Goal: Task Accomplishment & Management: Manage account settings

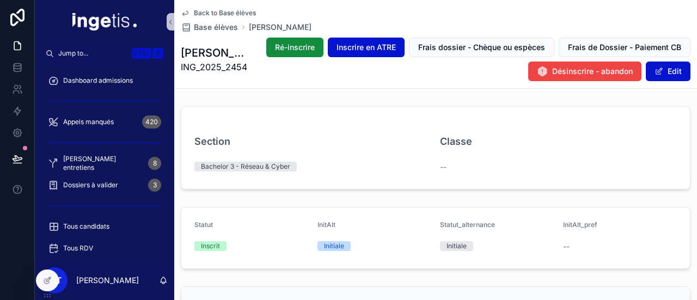
scroll to position [114, 0]
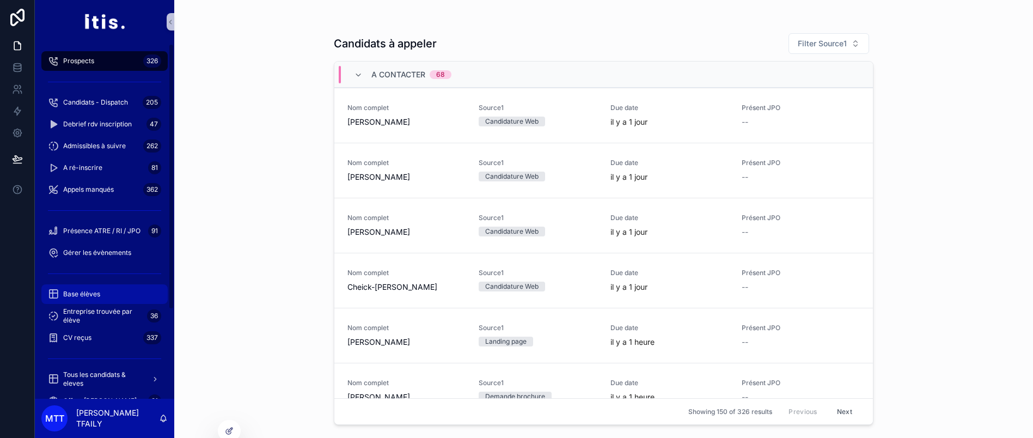
click at [85, 286] on div "Base élèves" at bounding box center [104, 293] width 113 height 17
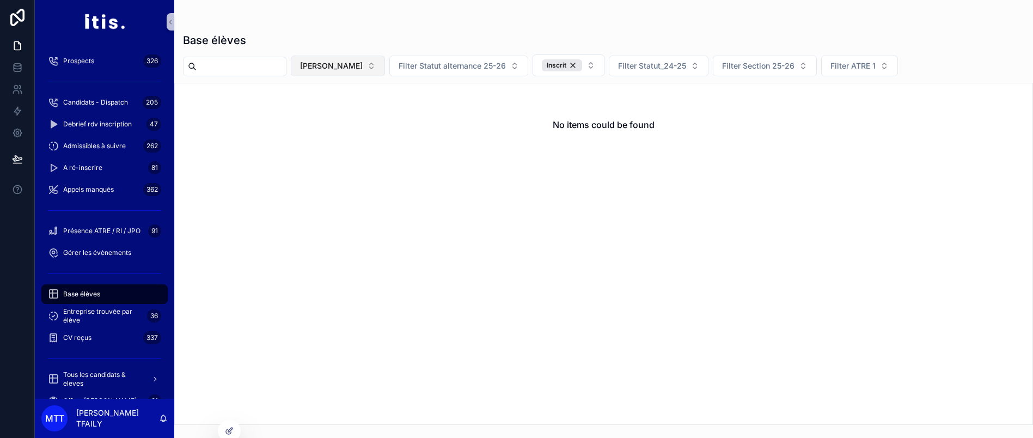
click at [360, 67] on span "[PERSON_NAME]" at bounding box center [331, 65] width 63 height 11
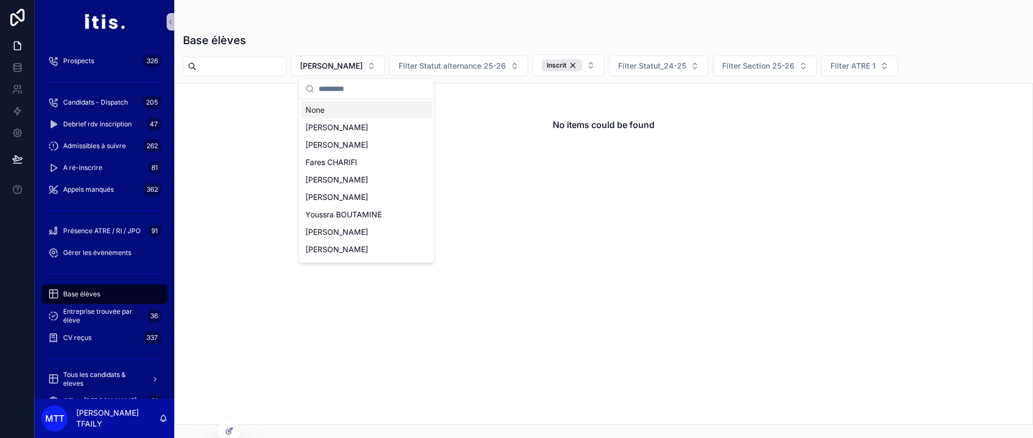
click at [359, 103] on div "None" at bounding box center [366, 109] width 131 height 17
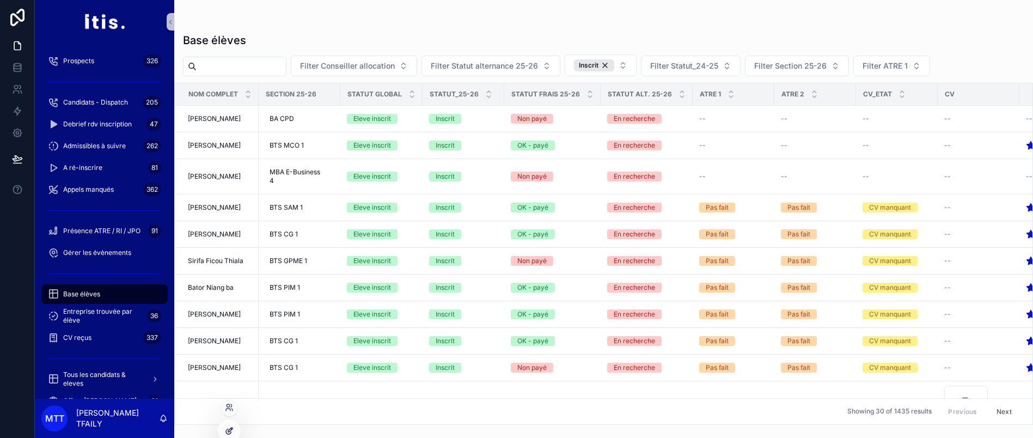
click at [228, 430] on icon at bounding box center [230, 429] width 4 height 4
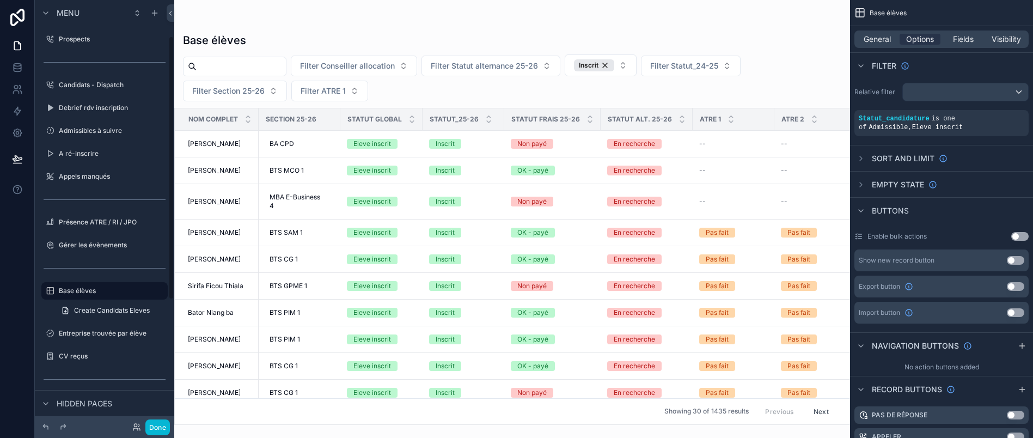
scroll to position [60, 0]
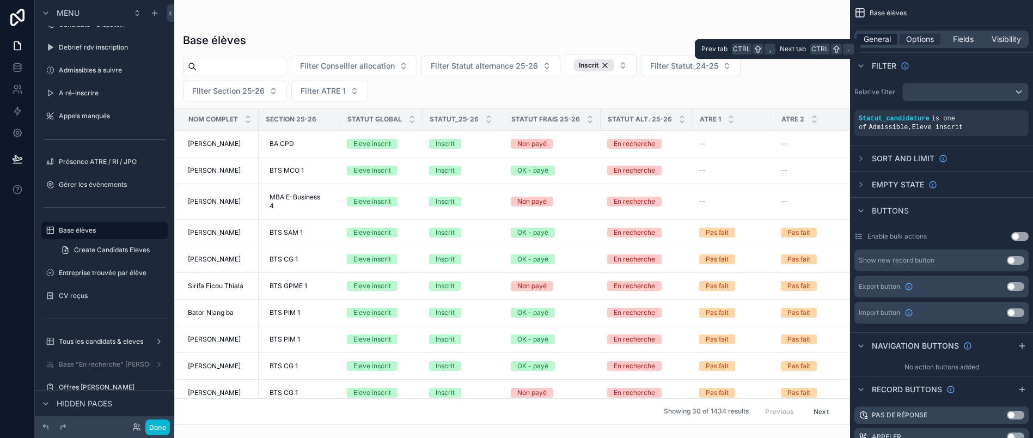
click at [890, 41] on span "General" at bounding box center [877, 39] width 27 height 11
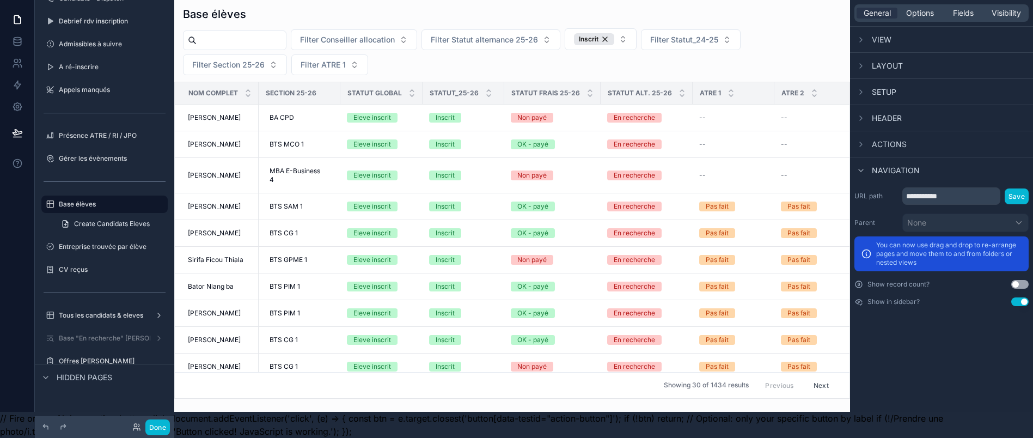
scroll to position [0, 0]
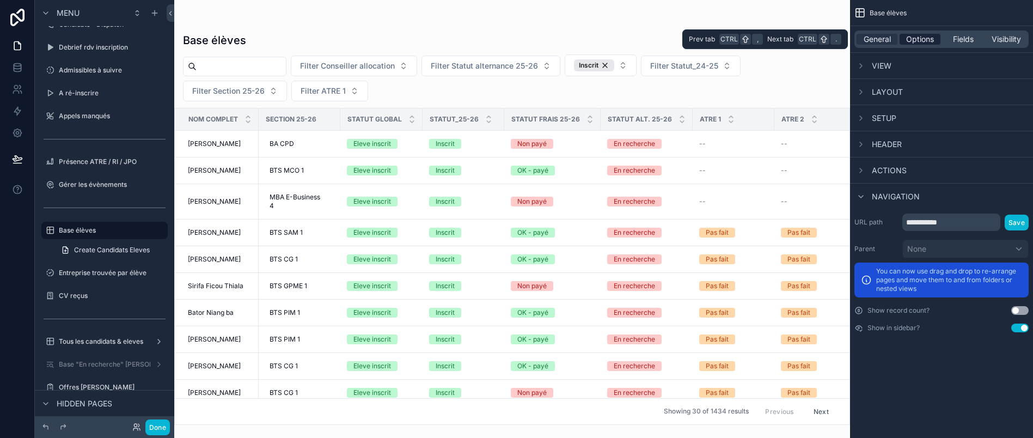
click at [926, 44] on span "Options" at bounding box center [920, 39] width 28 height 11
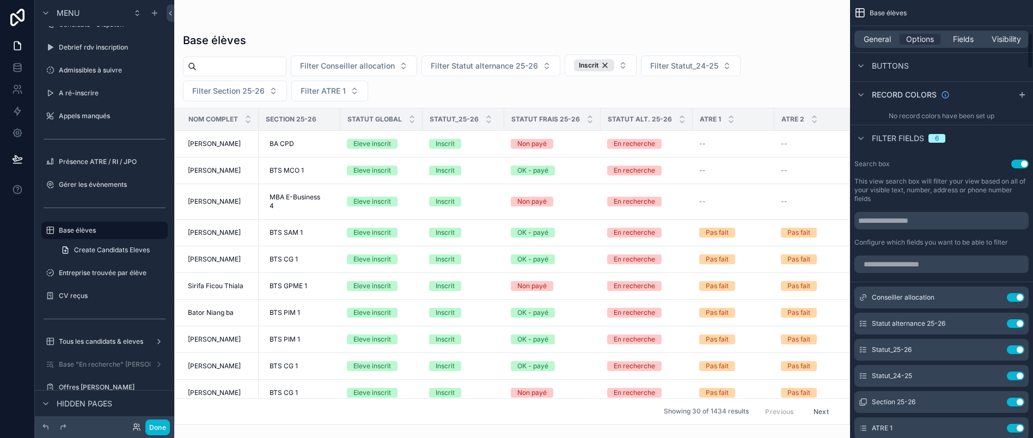
scroll to position [418, 0]
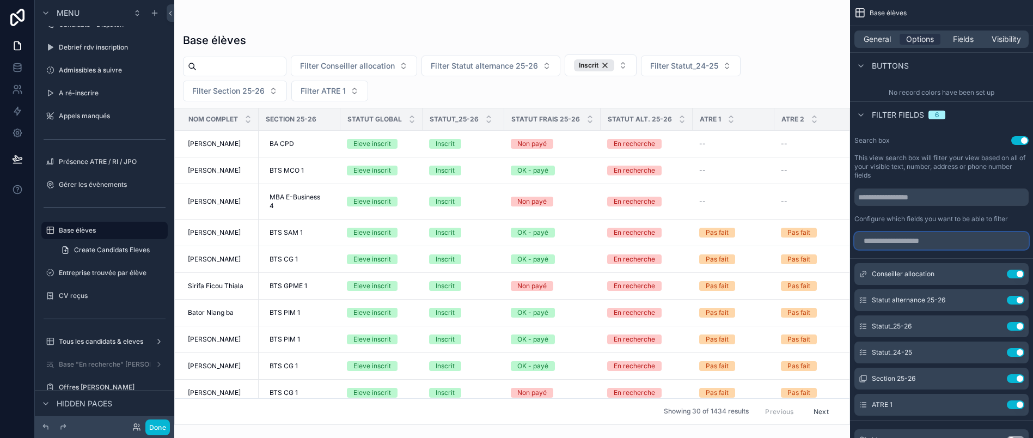
click at [938, 234] on input "scrollable content" at bounding box center [941, 240] width 174 height 17
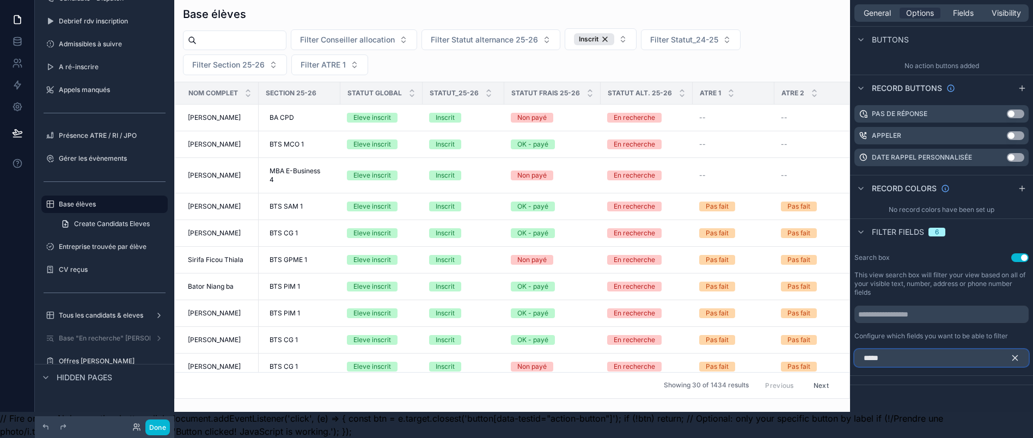
scroll to position [898, 0]
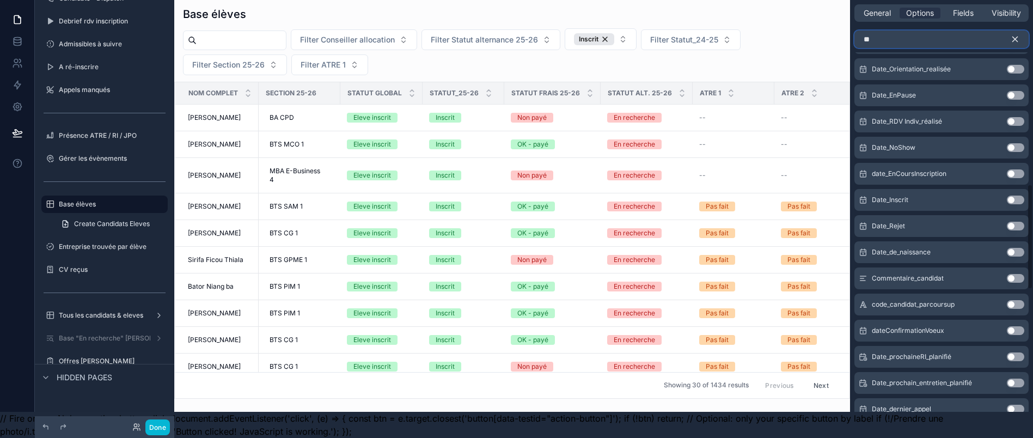
type input "*"
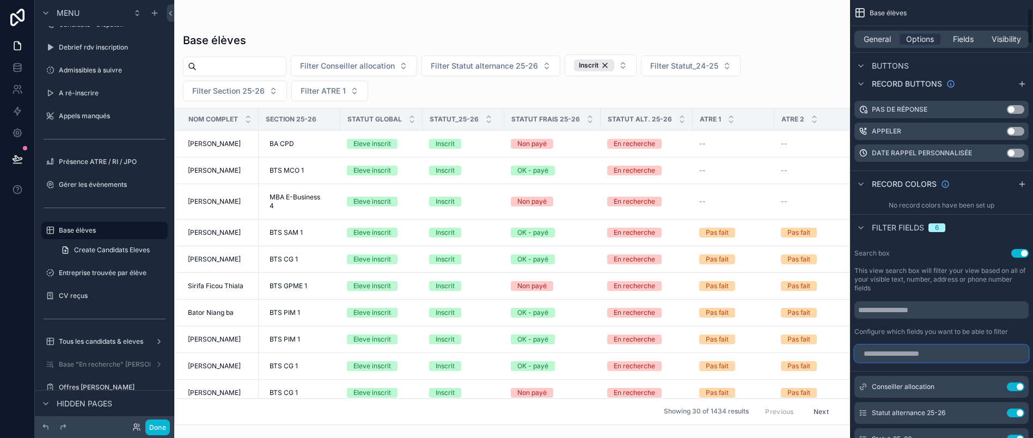
scroll to position [0, 0]
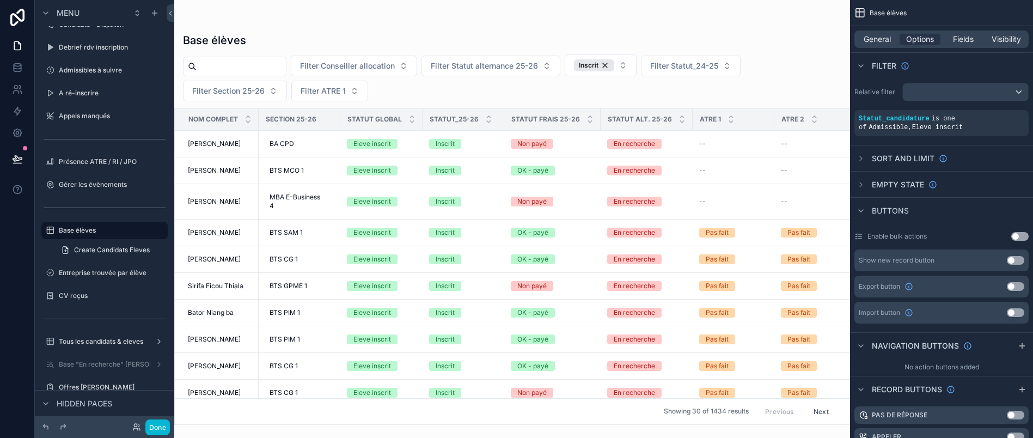
click at [971, 66] on div "Filter" at bounding box center [941, 65] width 183 height 26
click at [889, 33] on div "General Options Fields Visibility" at bounding box center [941, 38] width 174 height 17
click at [890, 35] on span "General" at bounding box center [877, 39] width 27 height 11
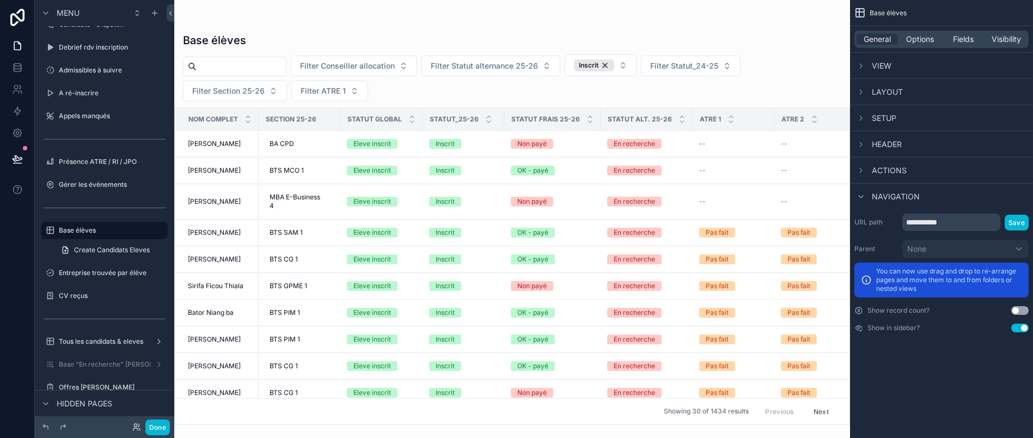
click at [891, 62] on span "View" at bounding box center [882, 65] width 20 height 11
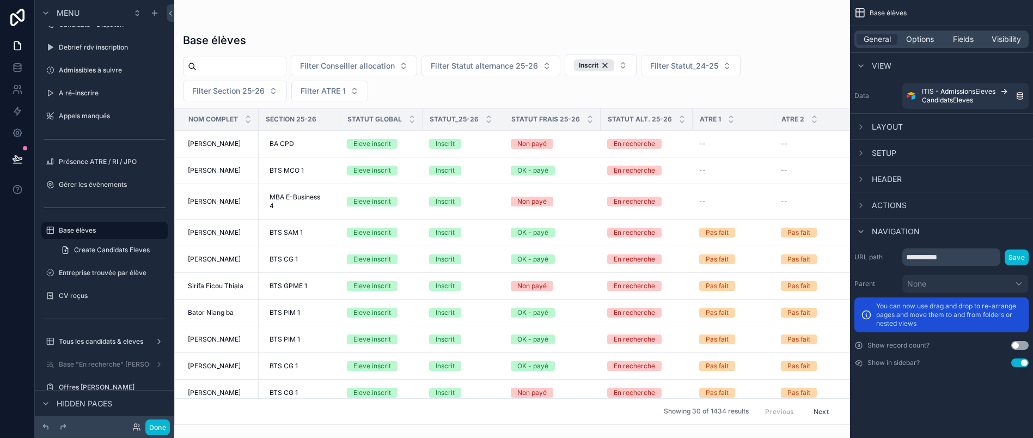
scroll to position [0, 13]
click at [880, 126] on span "Layout" at bounding box center [887, 126] width 31 height 11
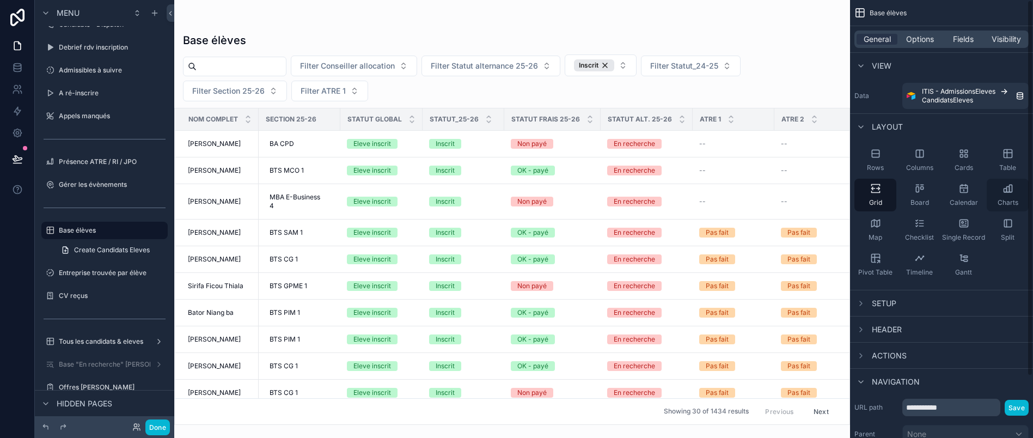
scroll to position [89, 0]
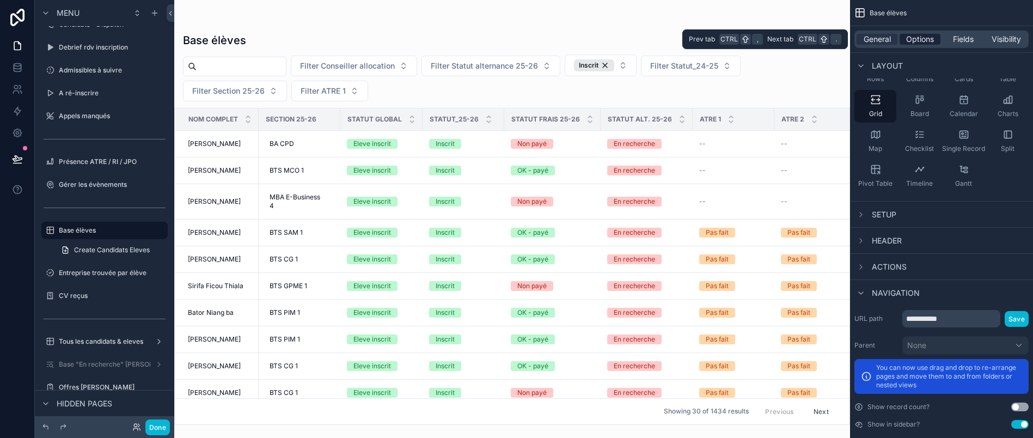
click at [917, 35] on span "Options" at bounding box center [920, 39] width 28 height 11
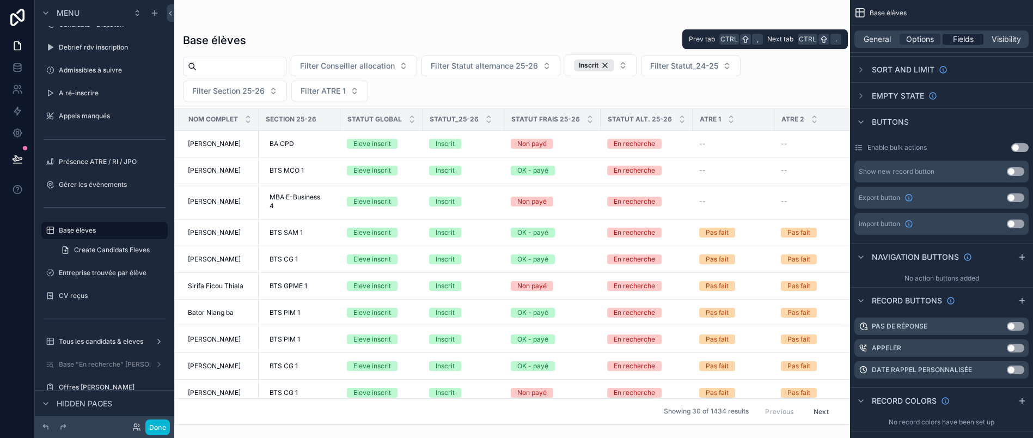
click at [956, 43] on span "Fields" at bounding box center [963, 39] width 21 height 11
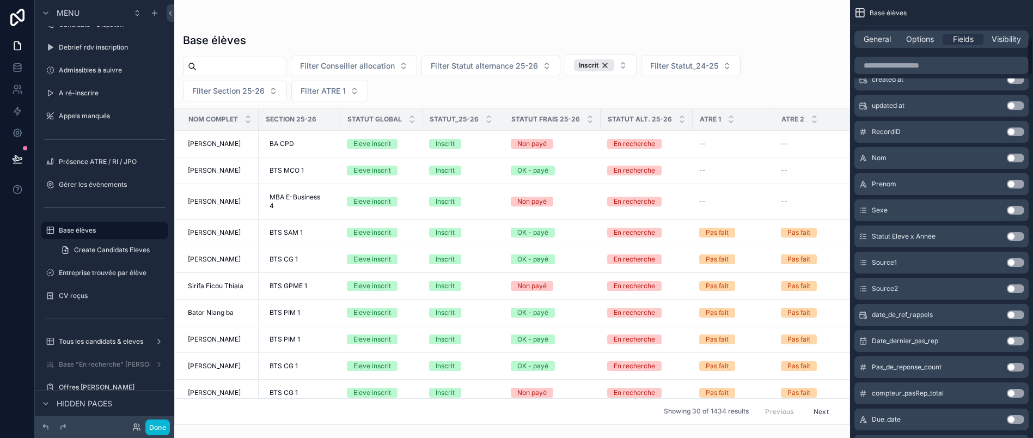
scroll to position [531, 0]
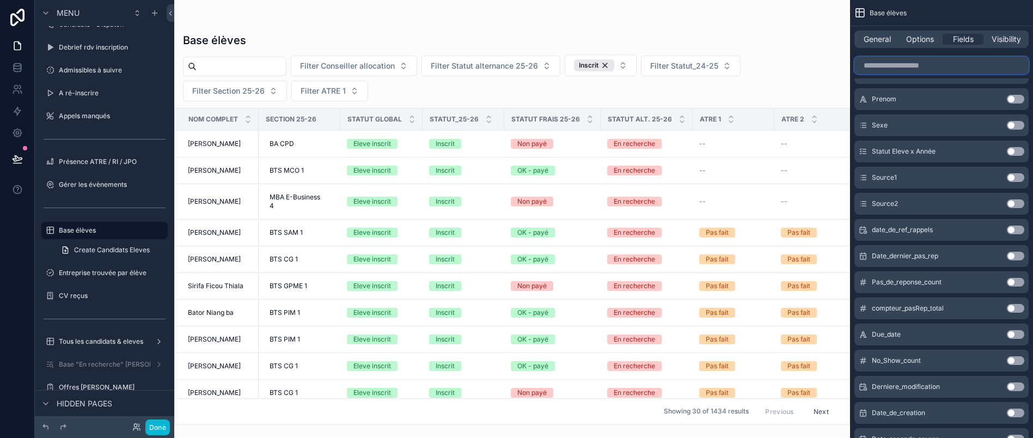
click at [921, 68] on input "scrollable content" at bounding box center [941, 65] width 174 height 17
paste input "**********"
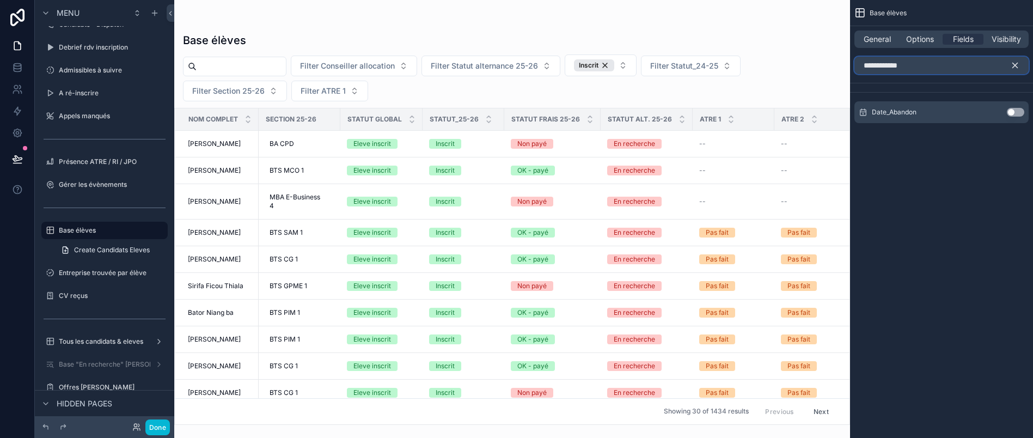
scroll to position [0, 0]
type input "**********"
click at [1012, 108] on button "Use setting" at bounding box center [1015, 112] width 17 height 9
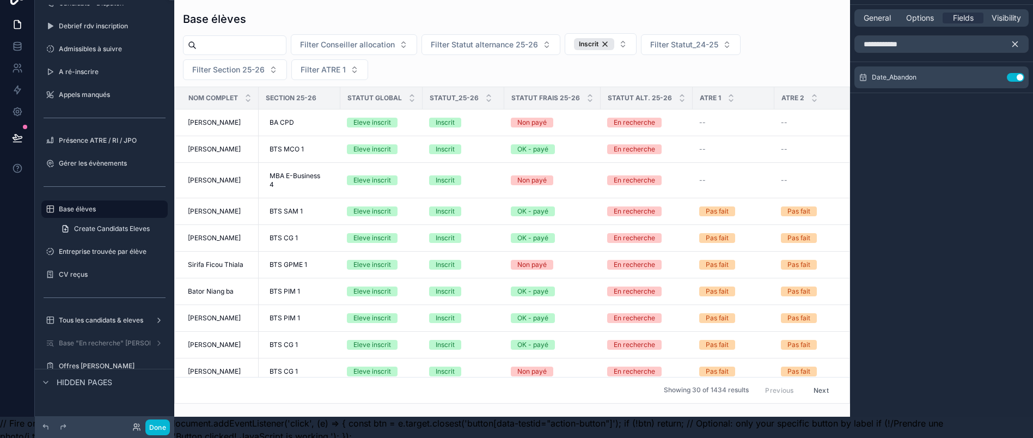
scroll to position [21, 13]
drag, startPoint x: 484, startPoint y: 413, endPoint x: 506, endPoint y: 410, distance: 22.6
click at [506, 410] on div "scrollable content" at bounding box center [512, 198] width 676 height 438
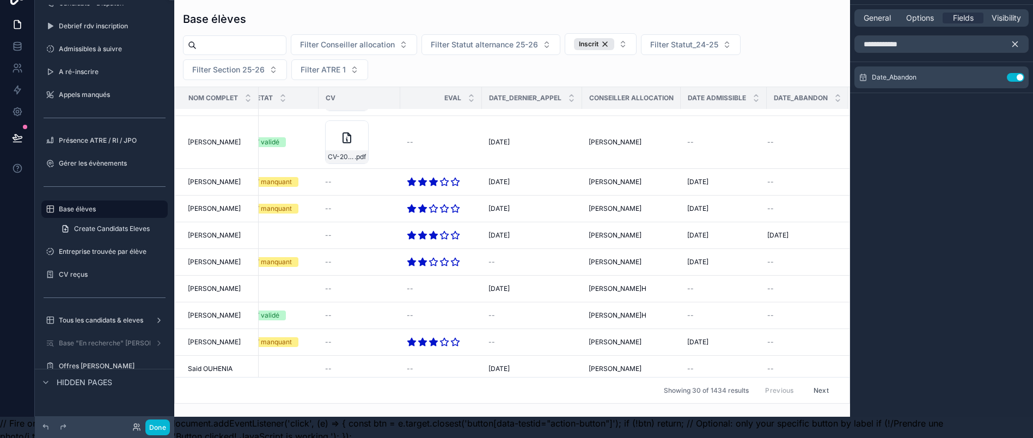
scroll to position [0, 13]
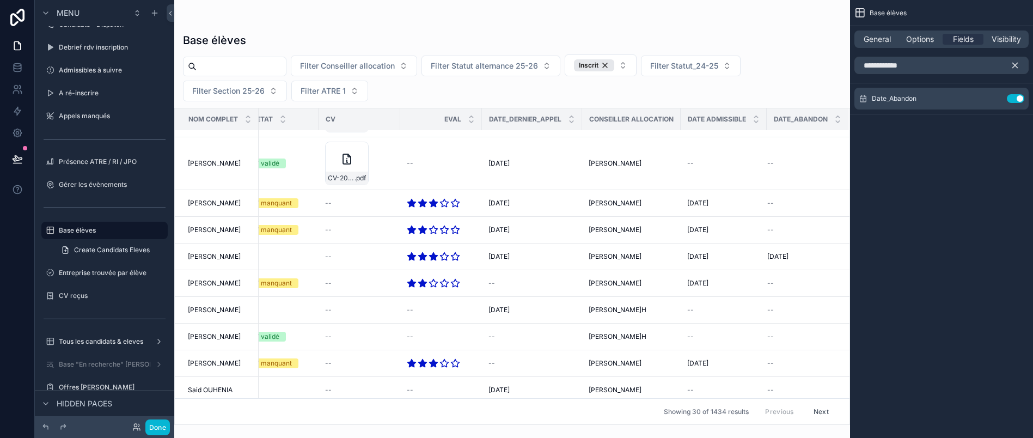
click at [1016, 68] on icon "scrollable content" at bounding box center [1015, 65] width 10 height 10
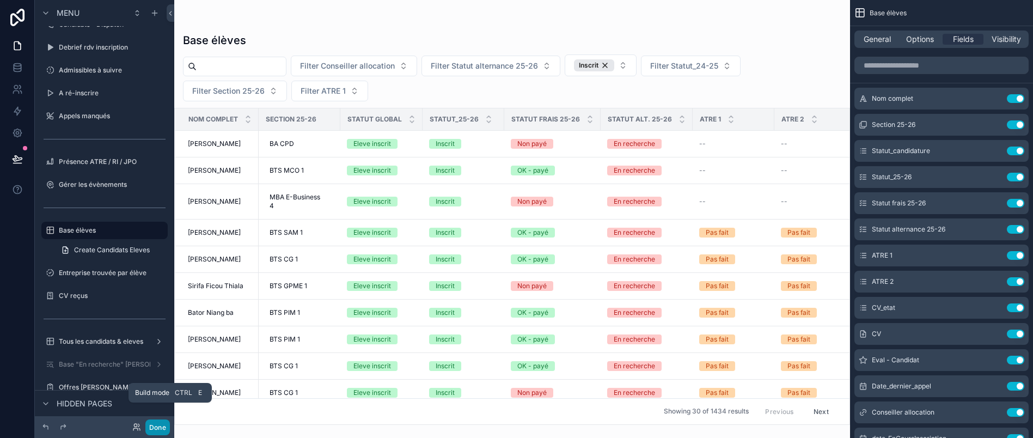
click at [157, 423] on button "Done" at bounding box center [157, 427] width 25 height 16
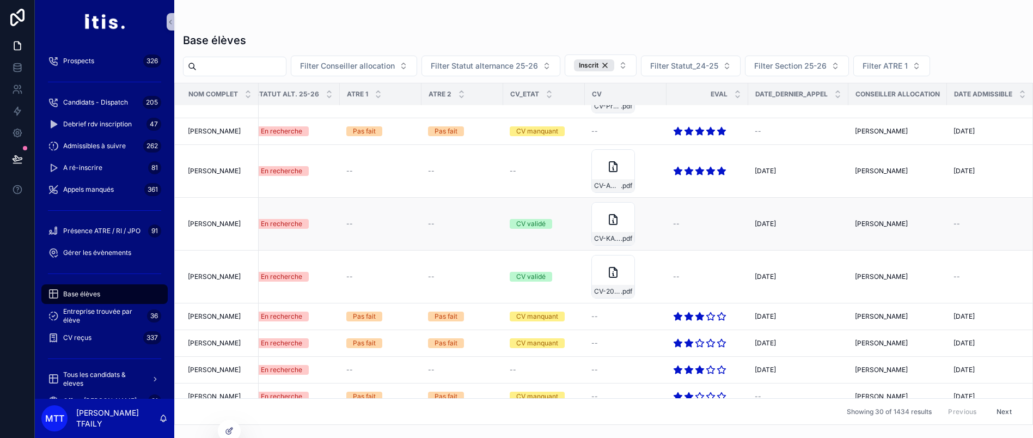
scroll to position [369, 439]
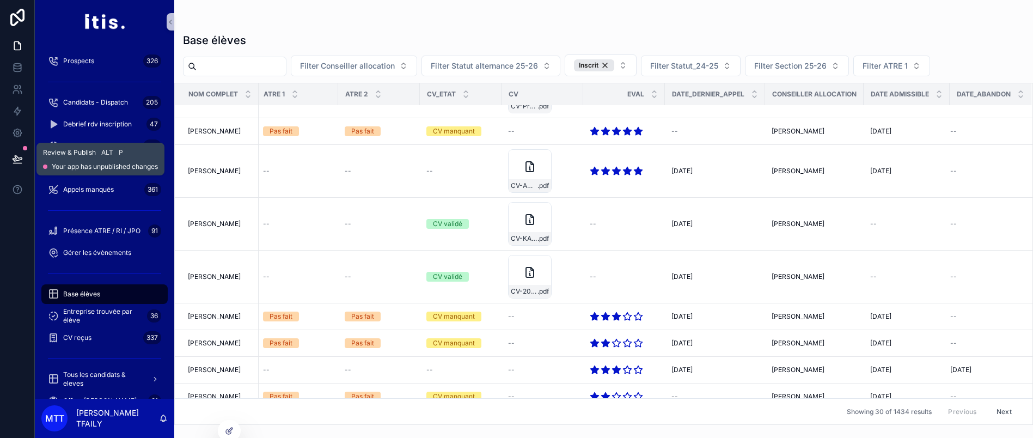
click at [12, 163] on icon at bounding box center [17, 159] width 11 height 11
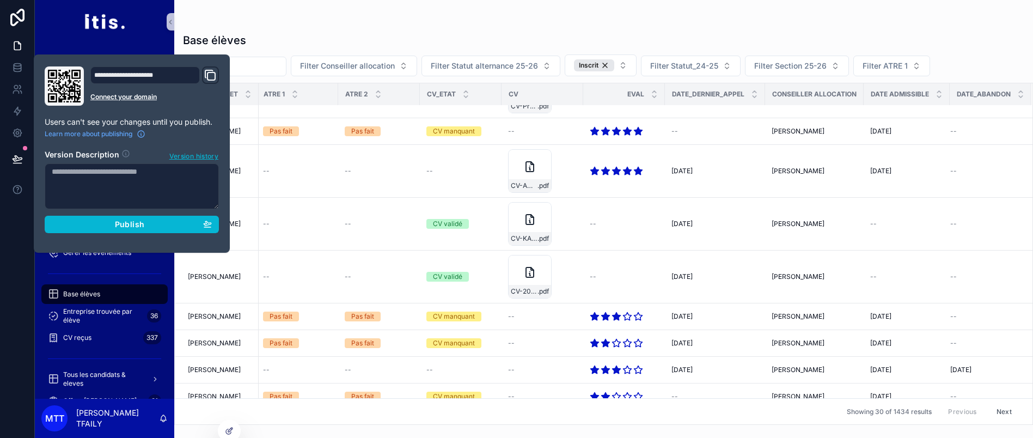
click at [155, 187] on textarea at bounding box center [132, 186] width 174 height 46
type textarea "*****"
click at [146, 228] on div "Publish" at bounding box center [132, 224] width 160 height 10
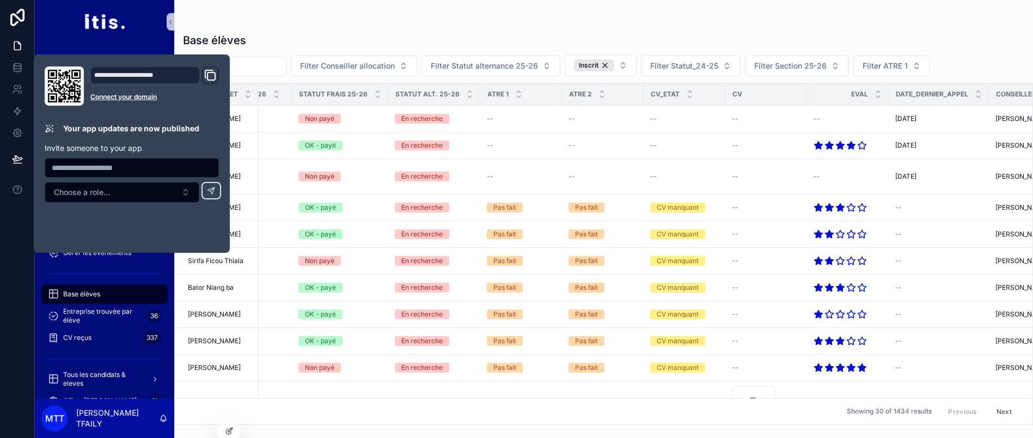
scroll to position [0, 439]
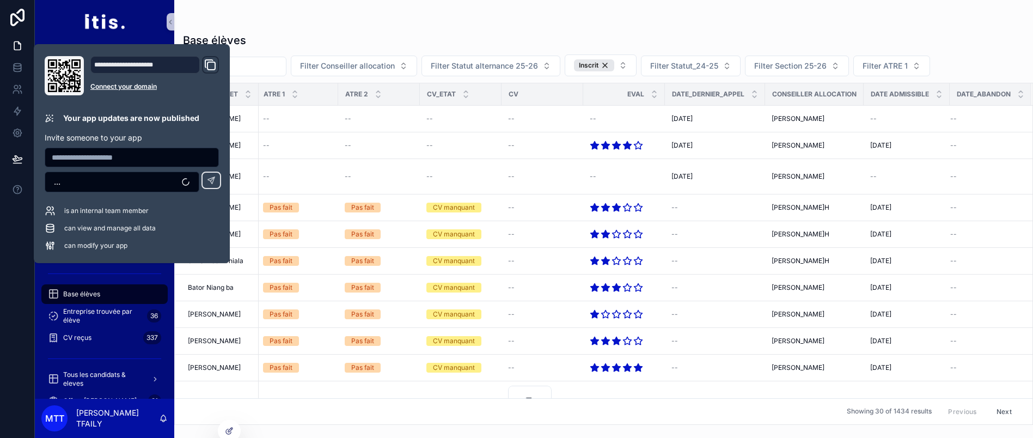
click at [349, 29] on div "Base élèves Filter Conseiller allocation Filter Statut alternance 25-26 Inscrit…" at bounding box center [603, 225] width 859 height 399
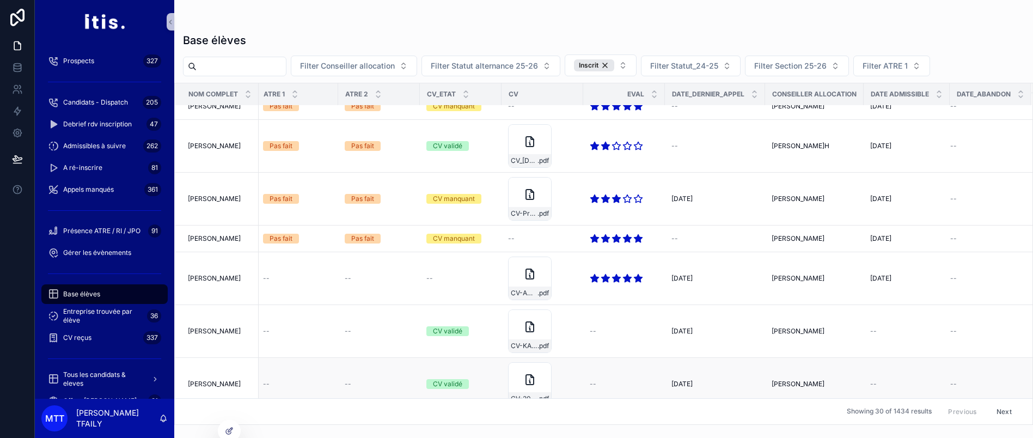
scroll to position [0, 439]
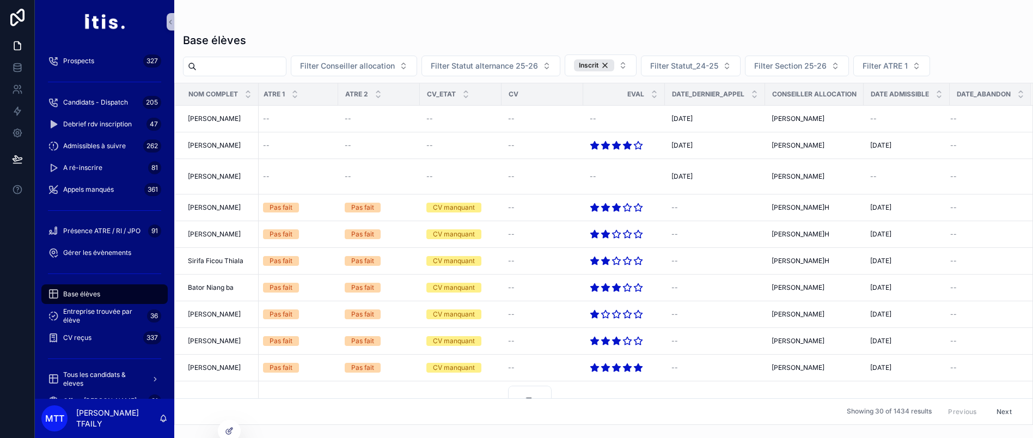
click at [110, 296] on div "Base élèves" at bounding box center [104, 293] width 113 height 17
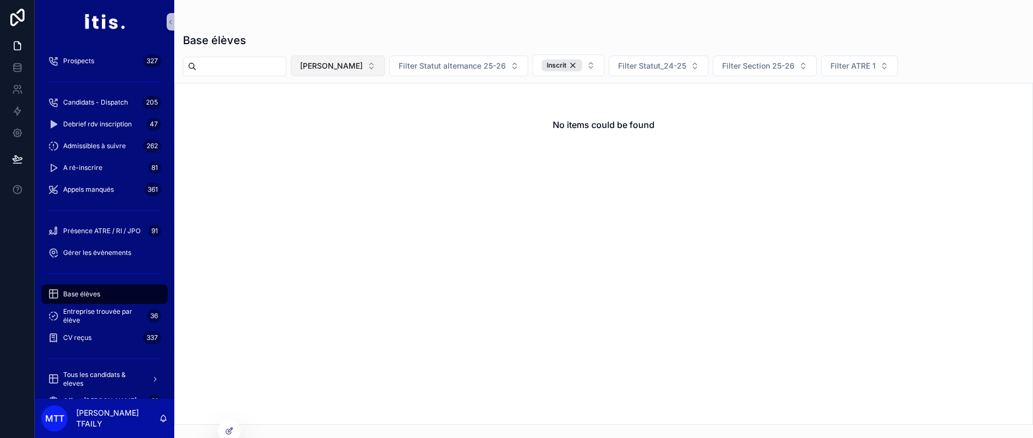
click at [355, 67] on span "[PERSON_NAME]" at bounding box center [331, 65] width 63 height 11
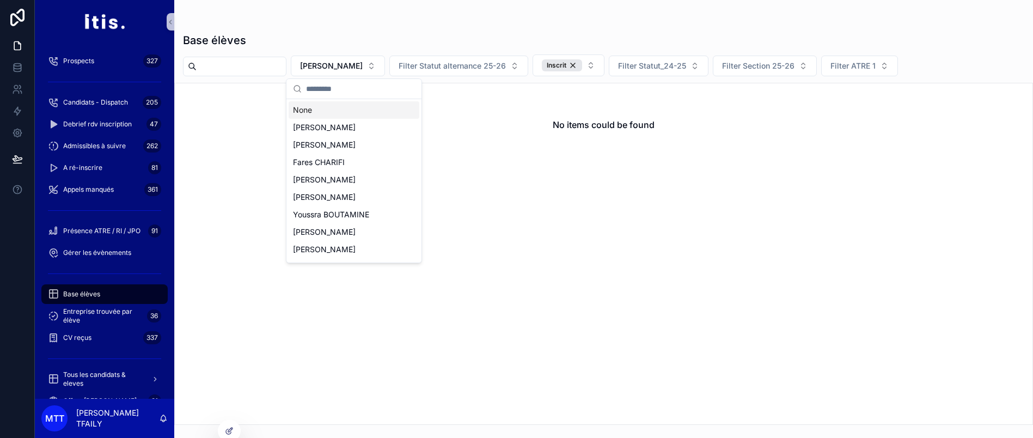
click at [346, 113] on div "None" at bounding box center [354, 109] width 131 height 17
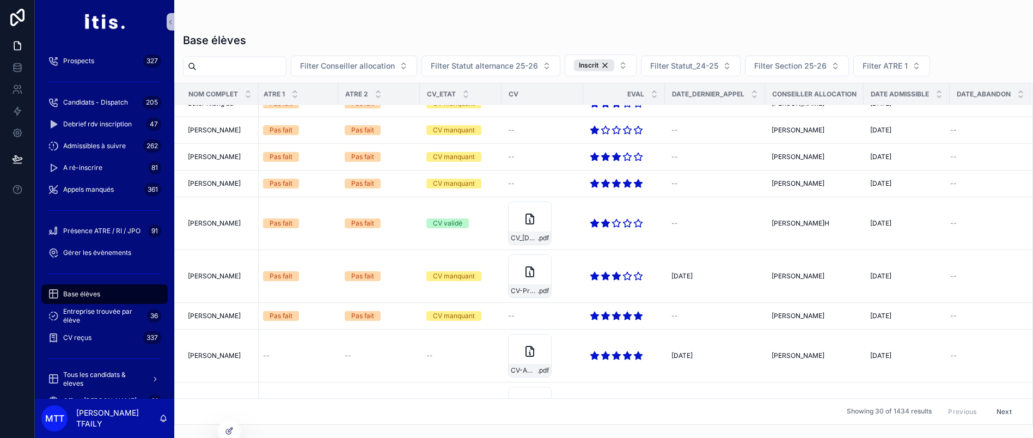
scroll to position [157, 439]
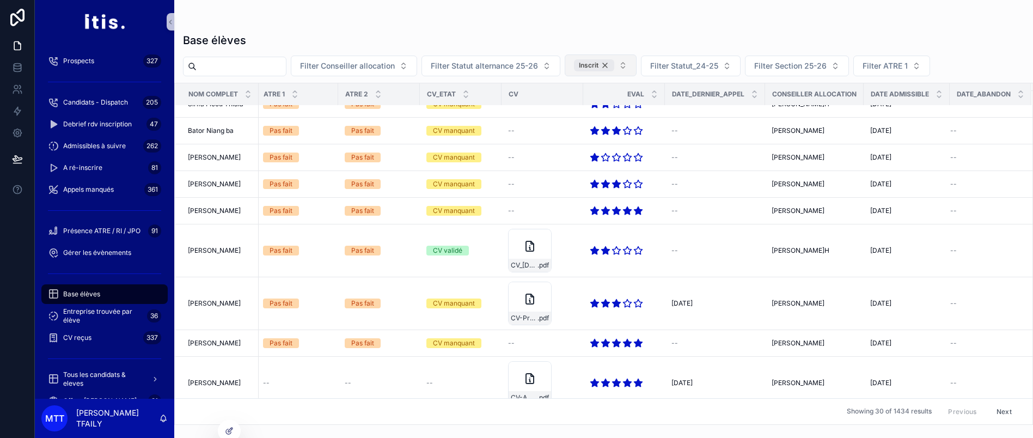
click at [614, 63] on div "Inscrit" at bounding box center [594, 65] width 40 height 12
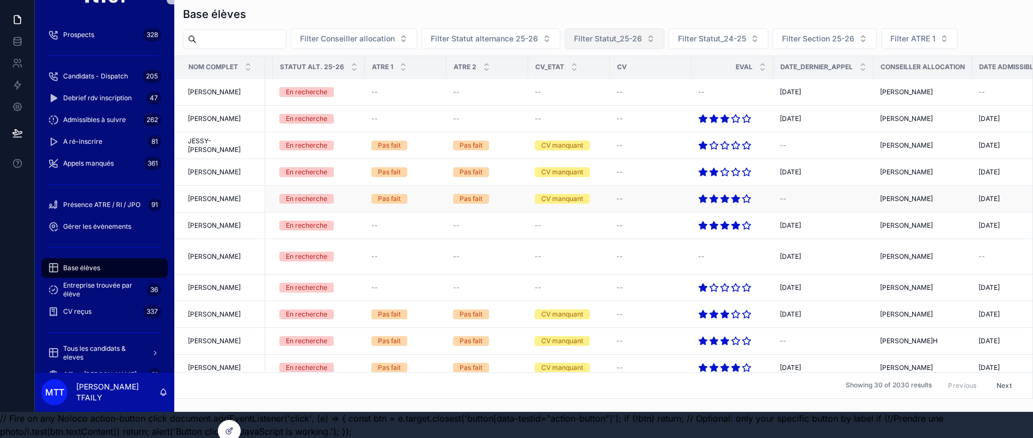
scroll to position [53, 0]
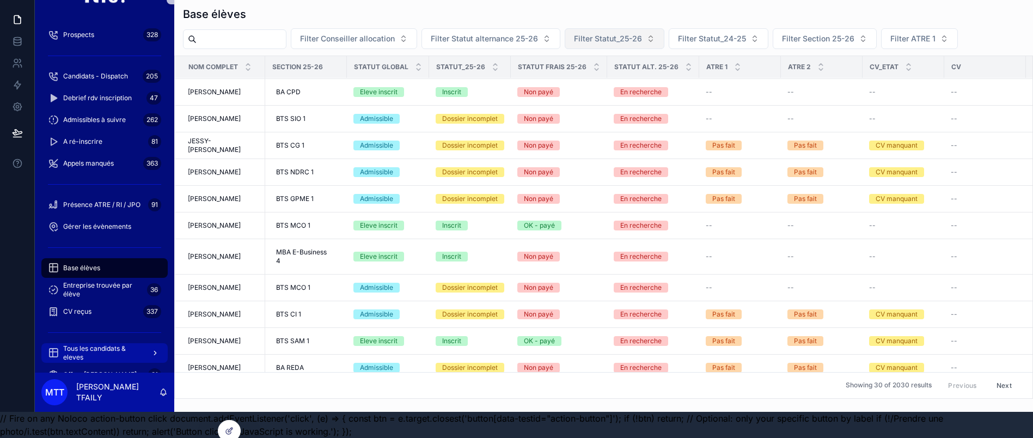
click at [88, 344] on span "Tous les candidats & eleves" at bounding box center [103, 352] width 80 height 17
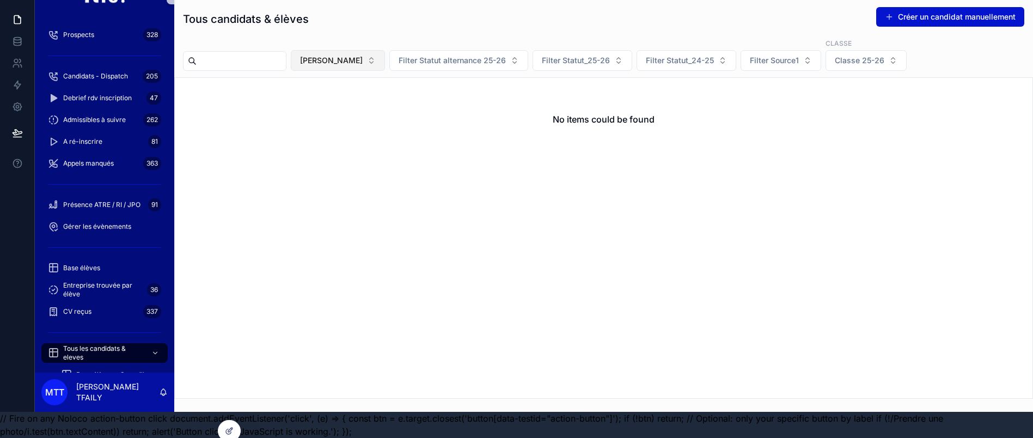
click at [351, 55] on span "[PERSON_NAME]" at bounding box center [331, 60] width 63 height 11
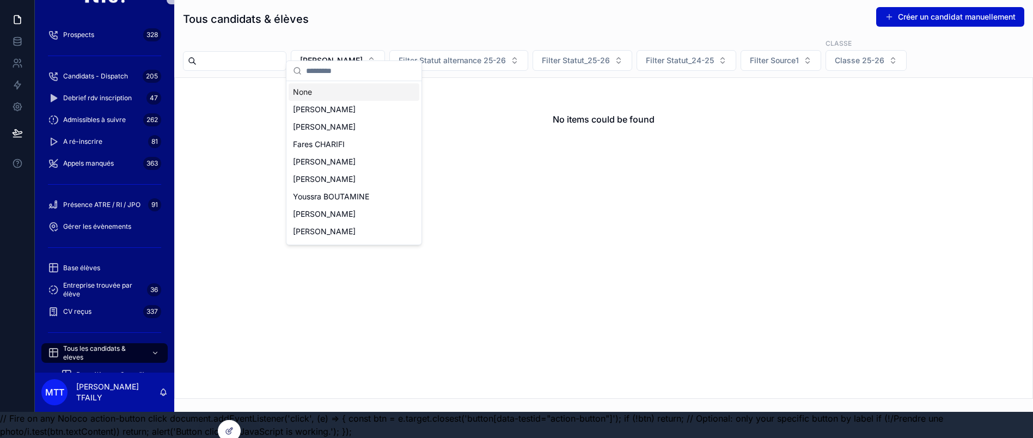
click at [349, 84] on div "None" at bounding box center [354, 91] width 131 height 17
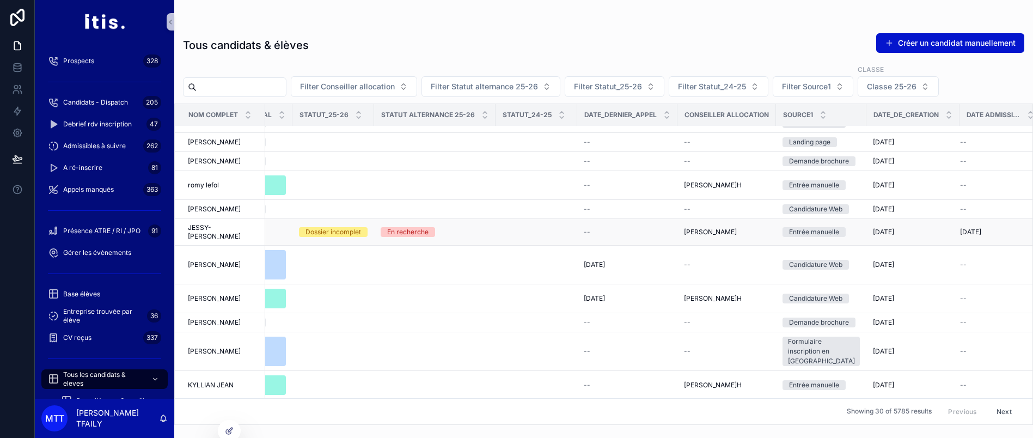
scroll to position [13, 0]
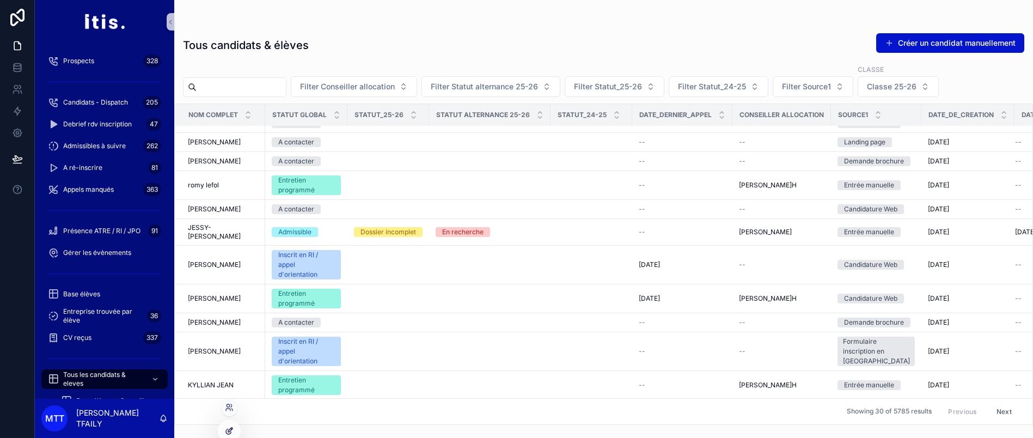
click at [234, 423] on div at bounding box center [229, 430] width 22 height 21
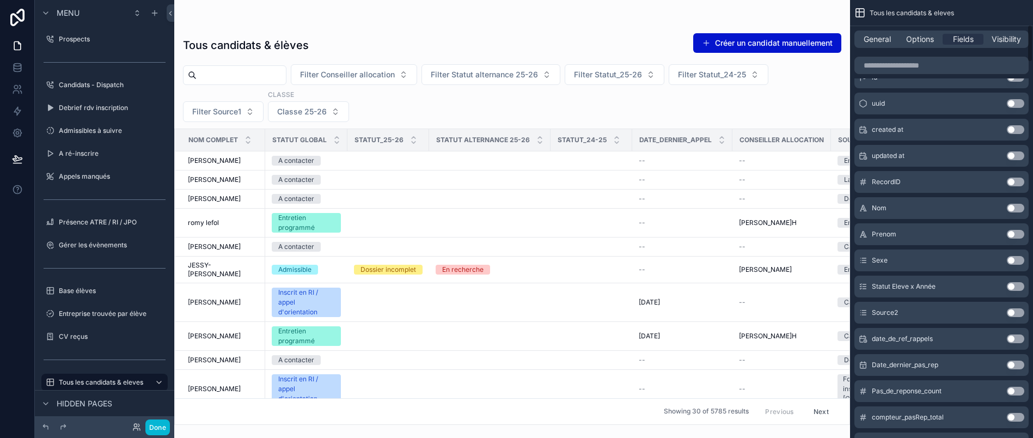
scroll to position [393, 0]
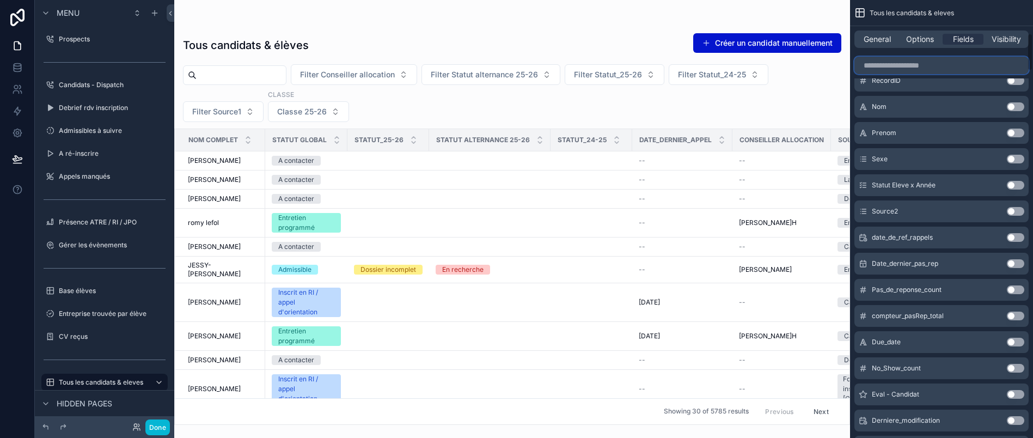
click at [936, 59] on input "scrollable content" at bounding box center [941, 65] width 174 height 17
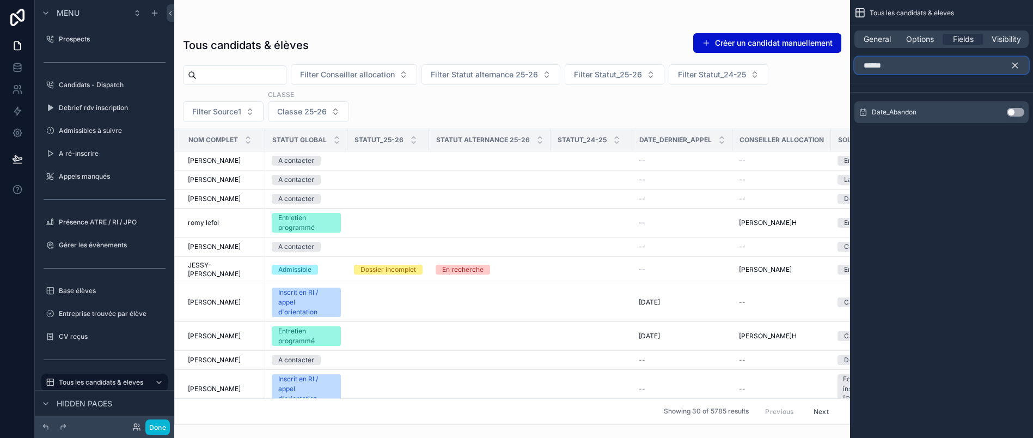
type input "******"
click at [1016, 112] on button "Use setting" at bounding box center [1015, 112] width 17 height 9
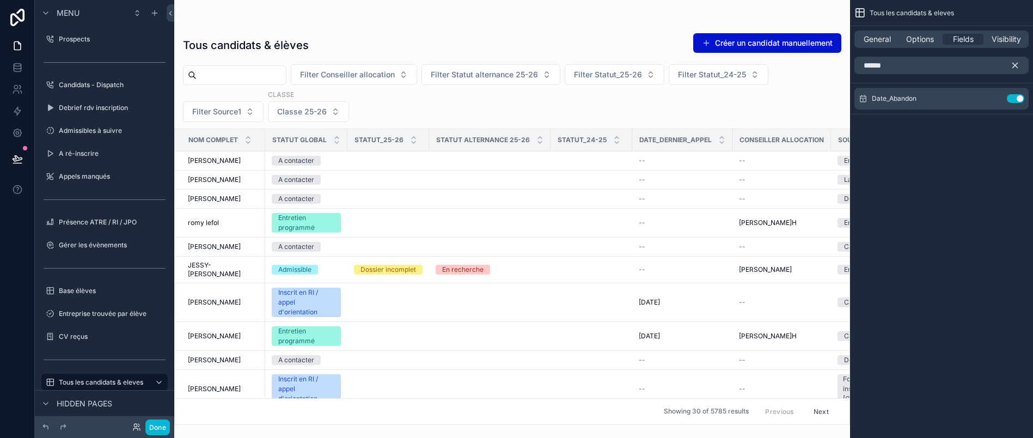
click at [706, 107] on div "scrollable content" at bounding box center [512, 219] width 676 height 438
click at [153, 424] on button "Done" at bounding box center [157, 427] width 25 height 16
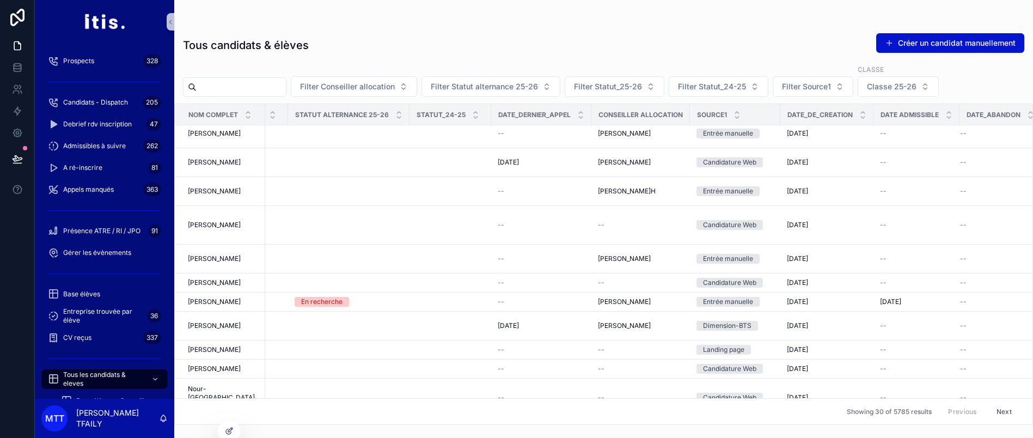
scroll to position [613, 141]
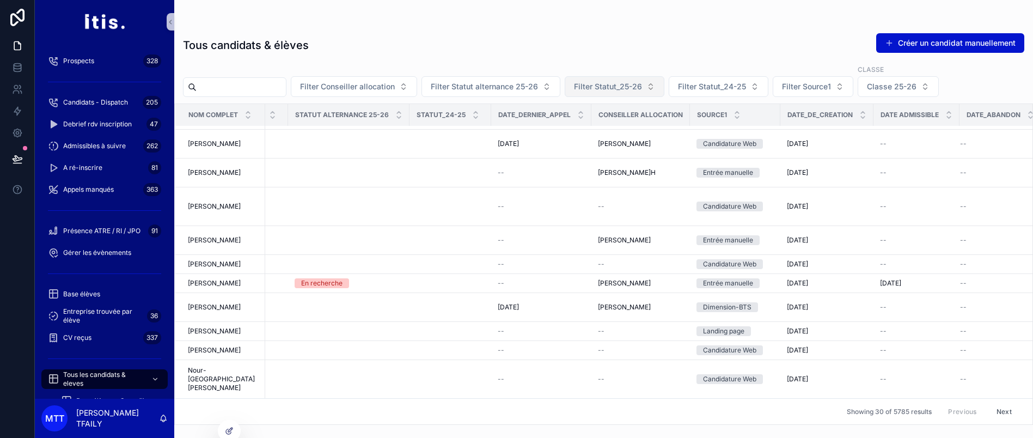
click at [642, 88] on span "Filter Statut_25-26" at bounding box center [608, 86] width 68 height 11
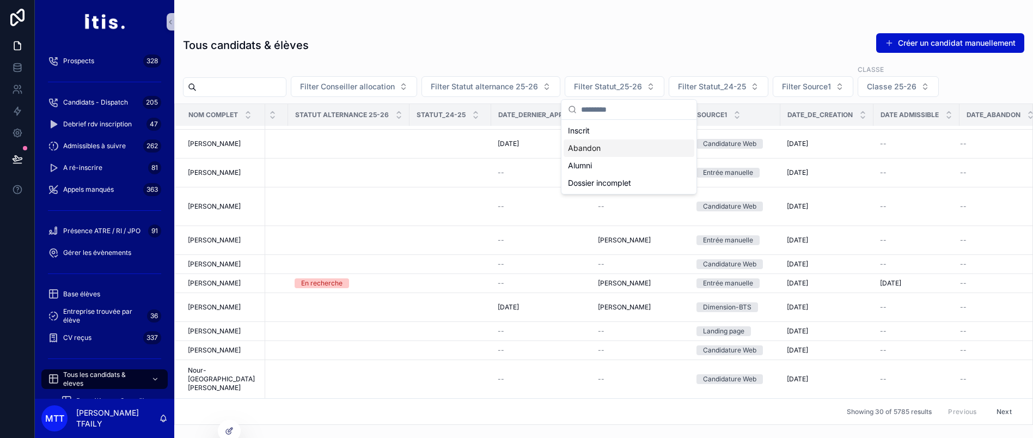
click at [618, 146] on div "Abandon" at bounding box center [629, 147] width 131 height 17
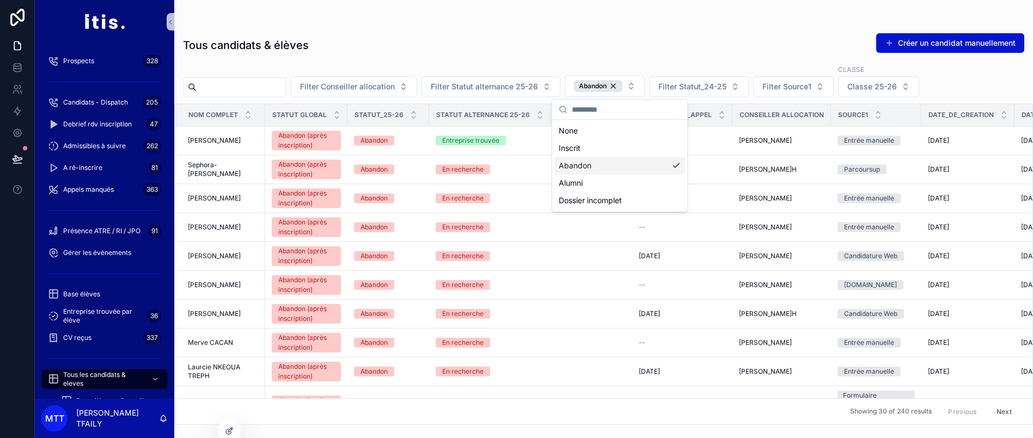
click at [710, 28] on div "Tous candidats & élèves Créer un candidat manuellement Filter Conseiller alloca…" at bounding box center [603, 225] width 859 height 399
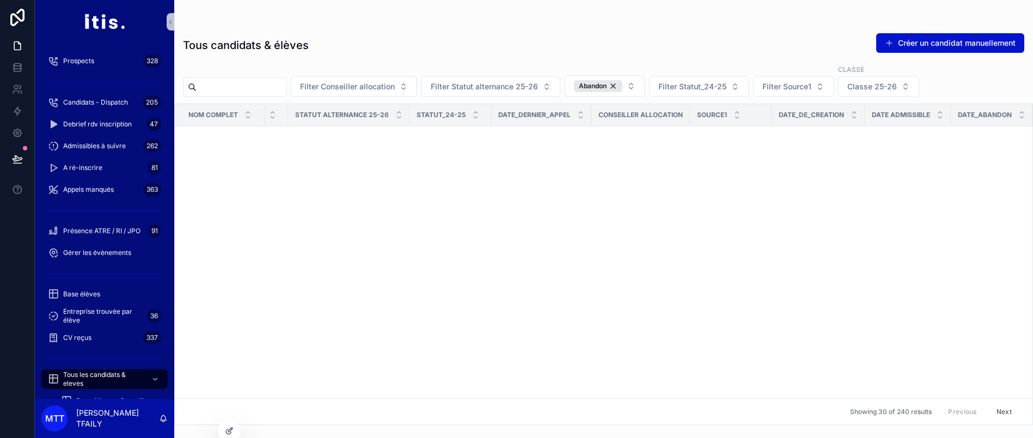
scroll to position [594, 141]
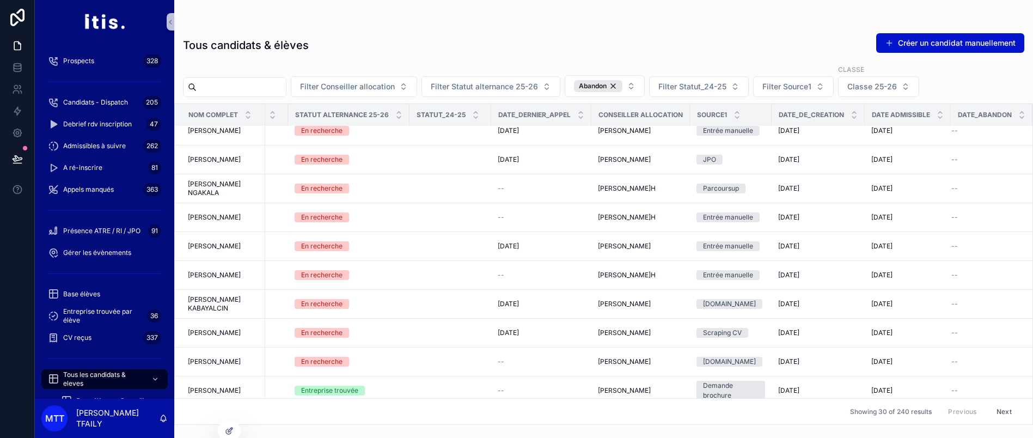
click at [991, 406] on button "Next" at bounding box center [1004, 411] width 30 height 17
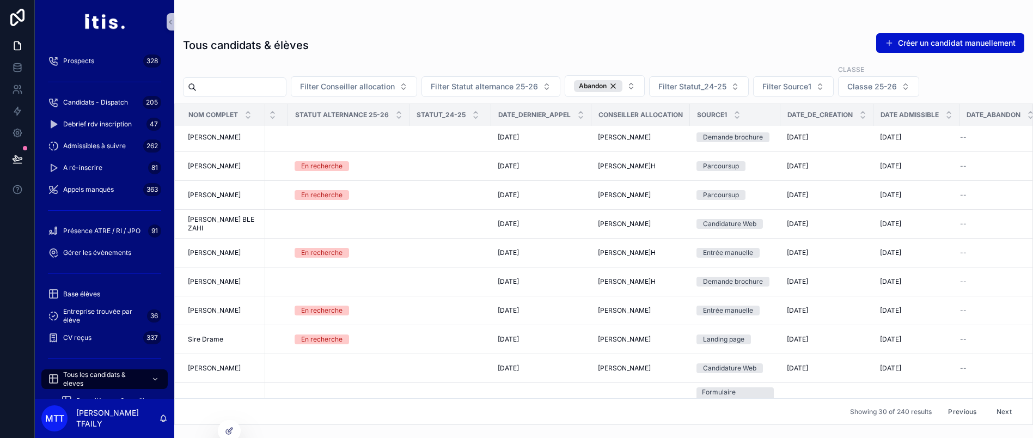
scroll to position [594, 141]
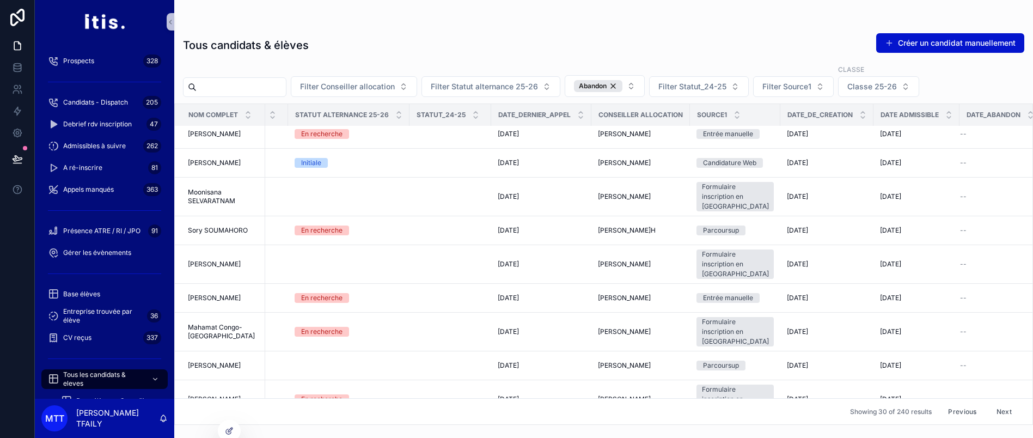
click at [1005, 416] on button "Next" at bounding box center [1004, 411] width 30 height 17
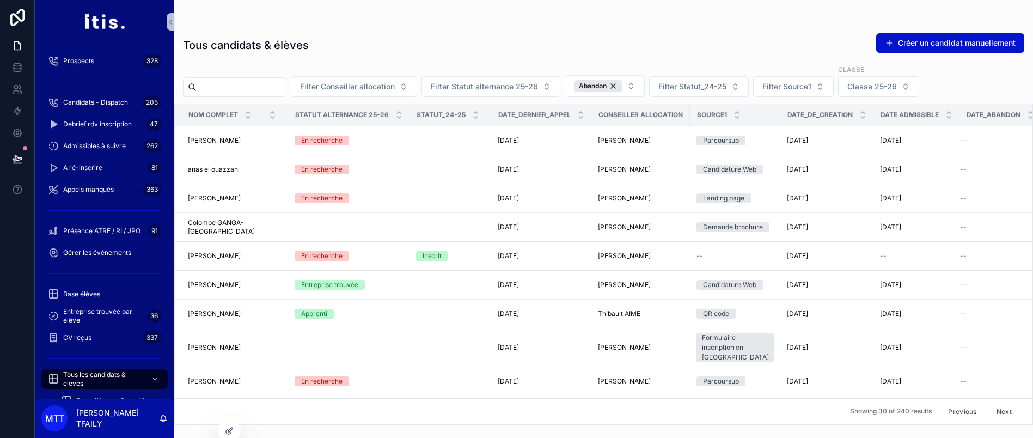
scroll to position [1, 141]
click at [989, 407] on button "Next" at bounding box center [1004, 411] width 30 height 17
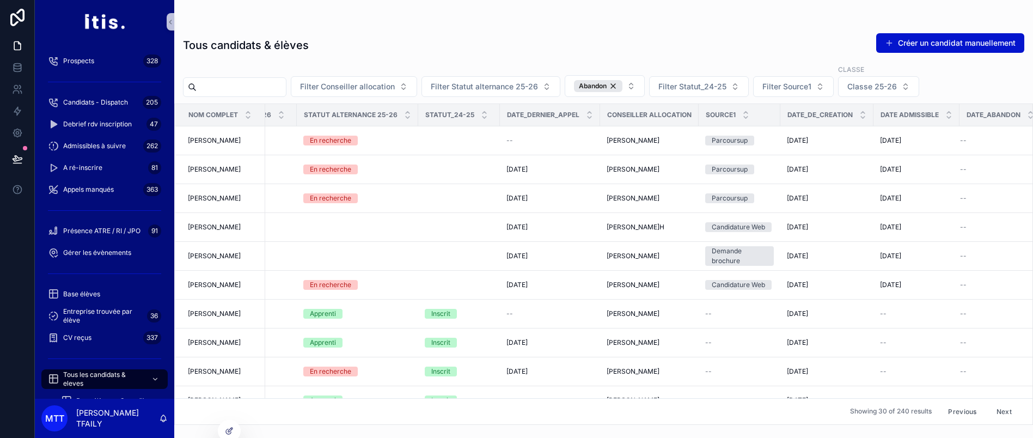
scroll to position [600, 132]
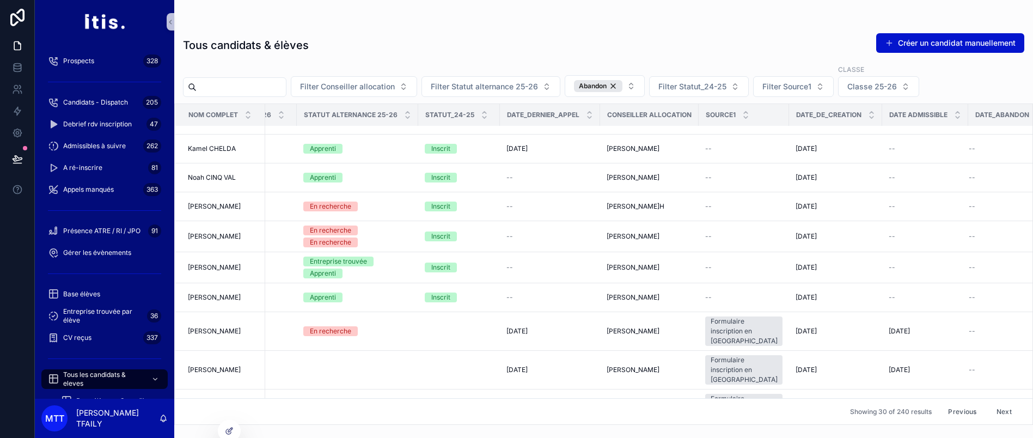
click at [949, 412] on button "Previous" at bounding box center [962, 411] width 44 height 17
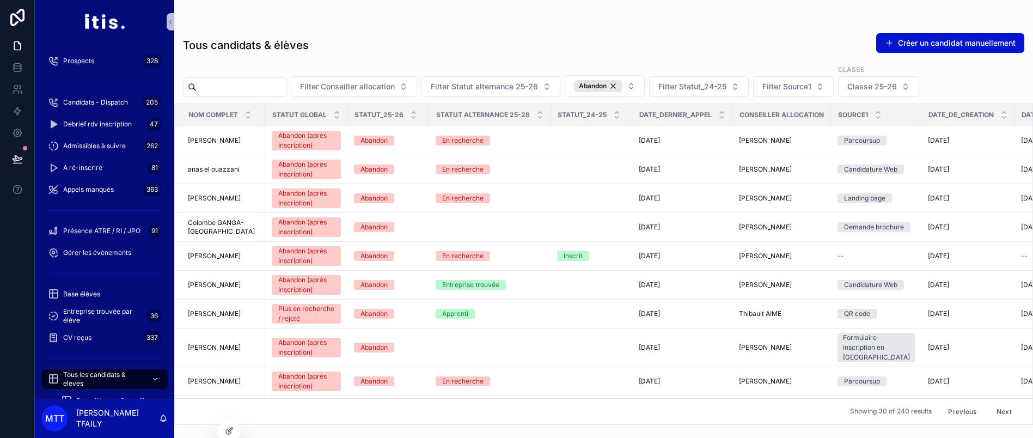
click at [946, 411] on button "Previous" at bounding box center [962, 411] width 44 height 17
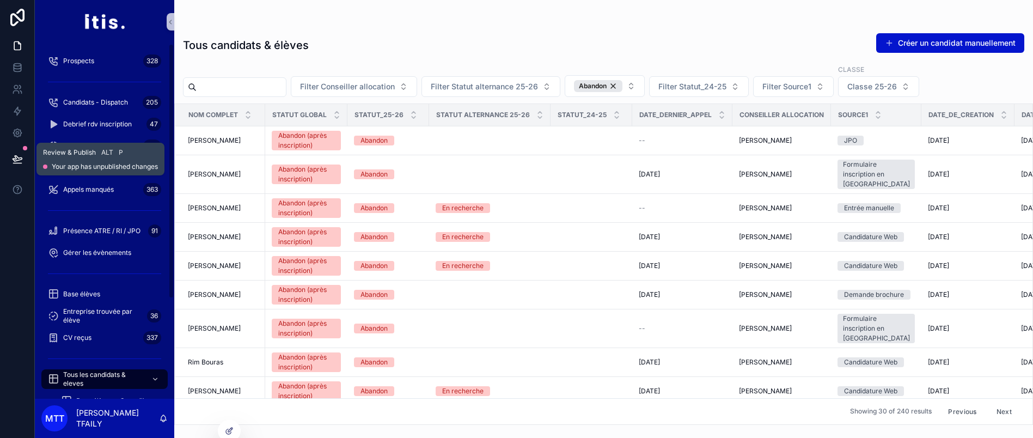
click at [12, 156] on icon at bounding box center [17, 159] width 11 height 11
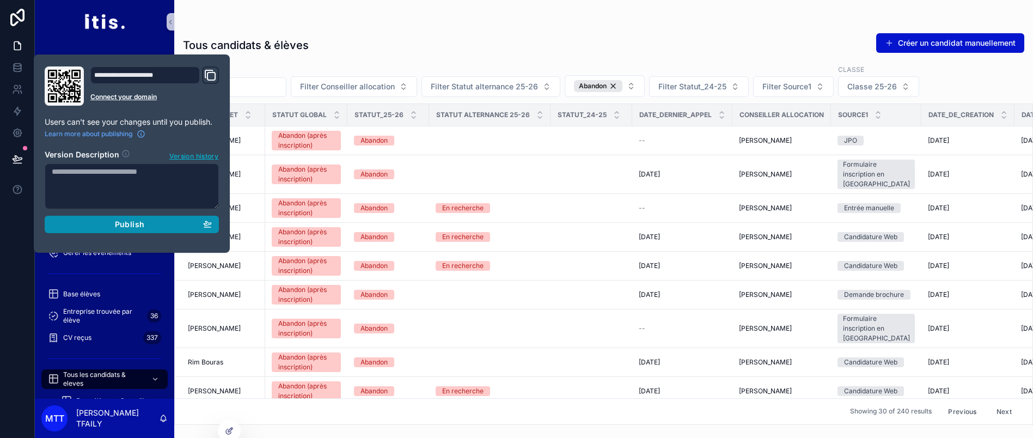
click at [115, 219] on span "Publish" at bounding box center [129, 224] width 29 height 10
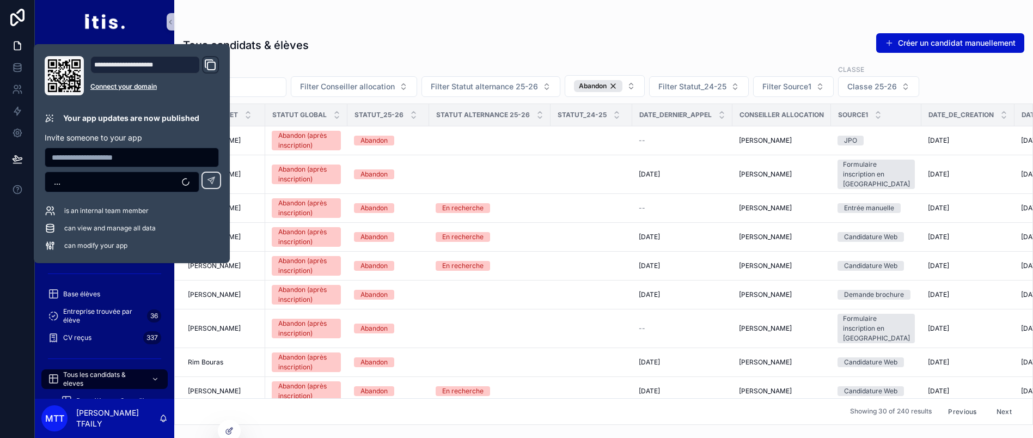
click at [408, 14] on div "Tous candidats & élèves Créer un candidat manuellement Filter Conseiller alloca…" at bounding box center [603, 212] width 859 height 425
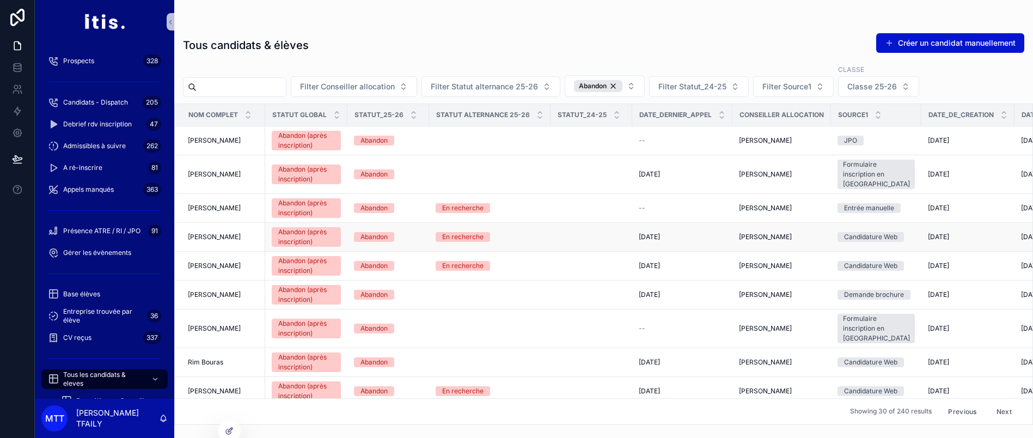
scroll to position [0, 141]
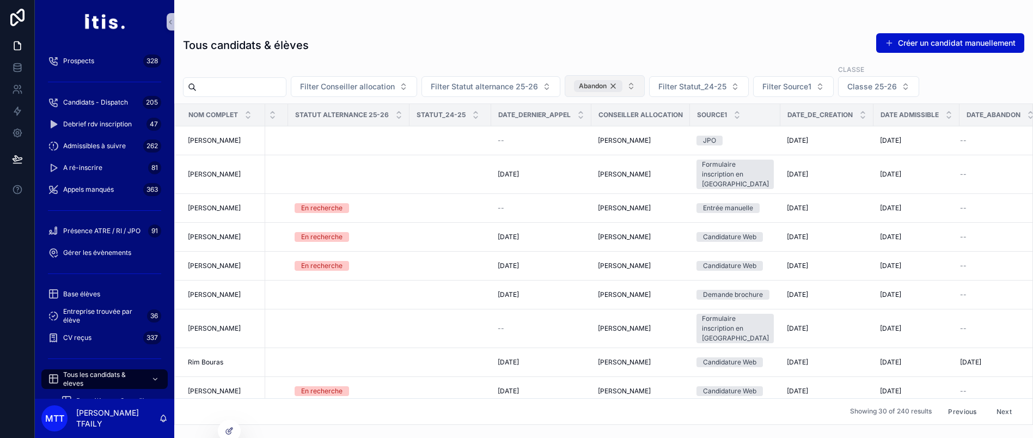
click at [622, 88] on div "Abandon" at bounding box center [598, 86] width 48 height 12
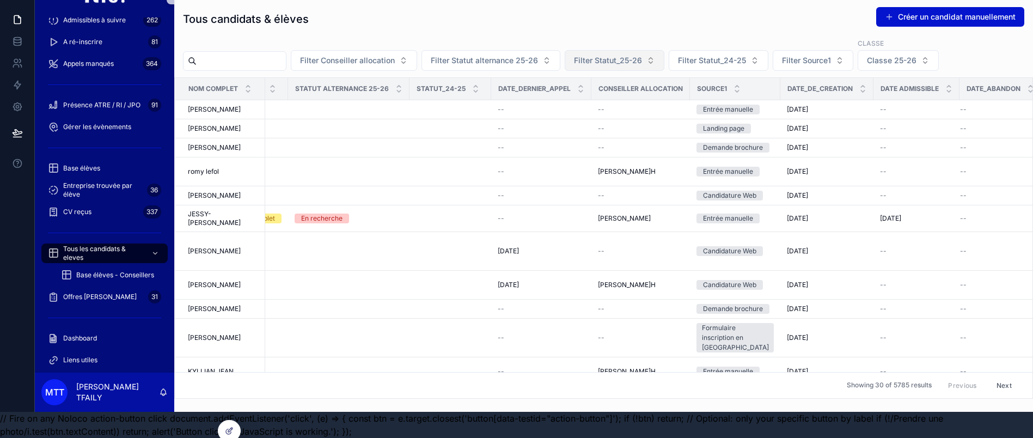
scroll to position [0, 13]
